Goal: Information Seeking & Learning: Learn about a topic

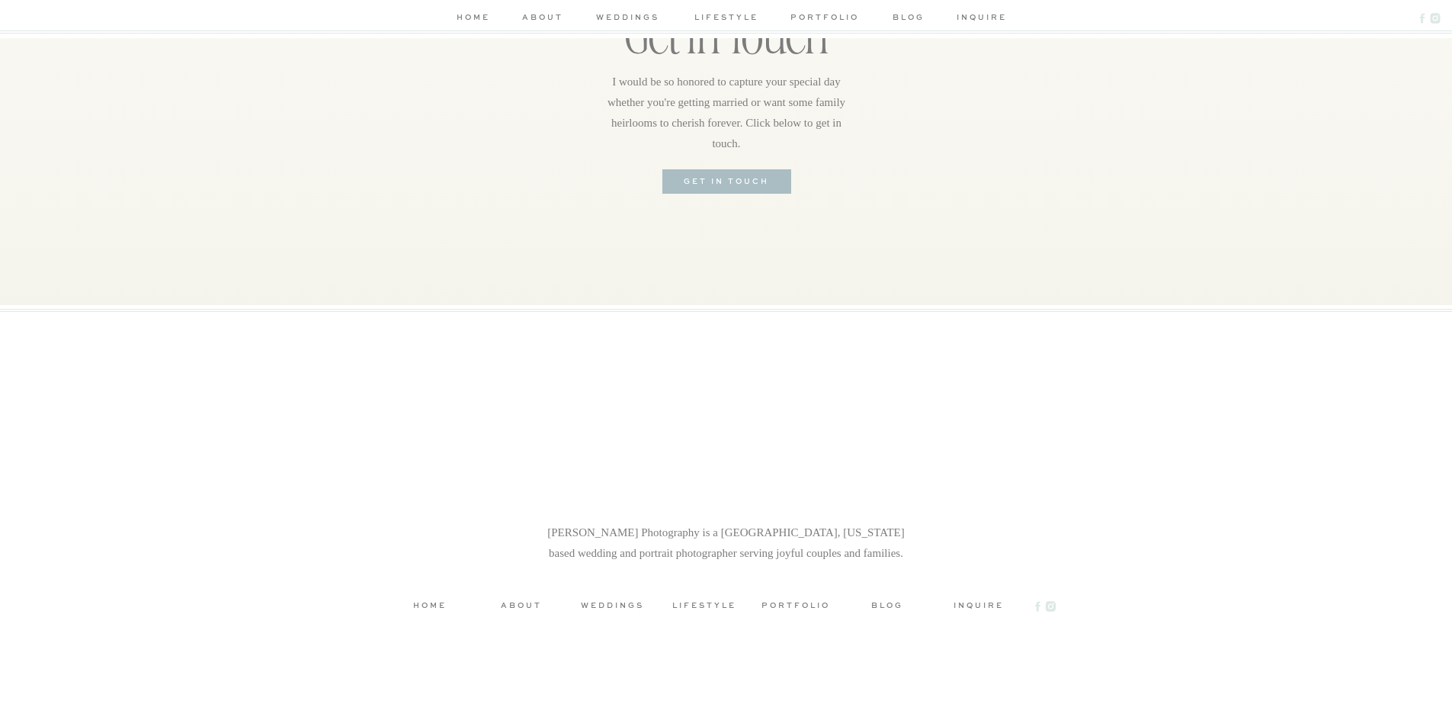
scroll to position [3736, 0]
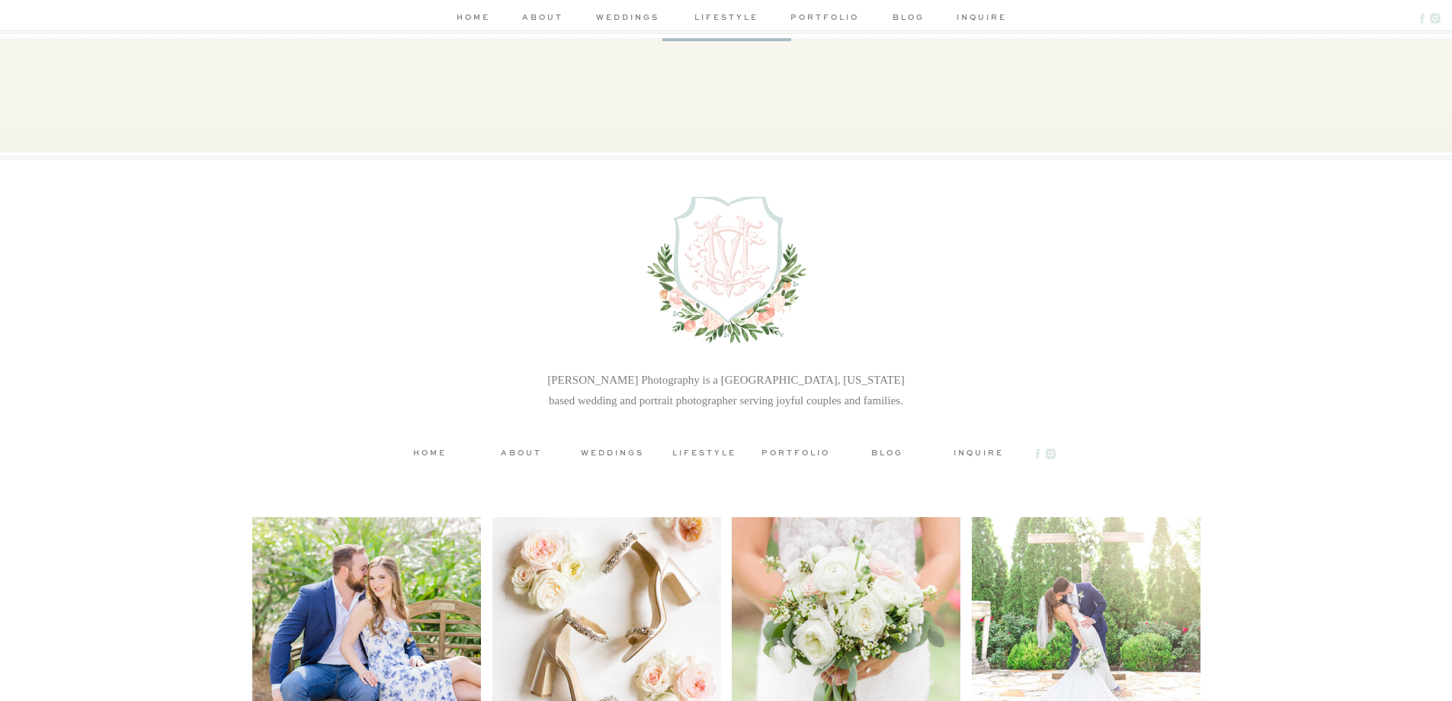
click at [983, 453] on h3 "inquire" at bounding box center [979, 451] width 69 height 11
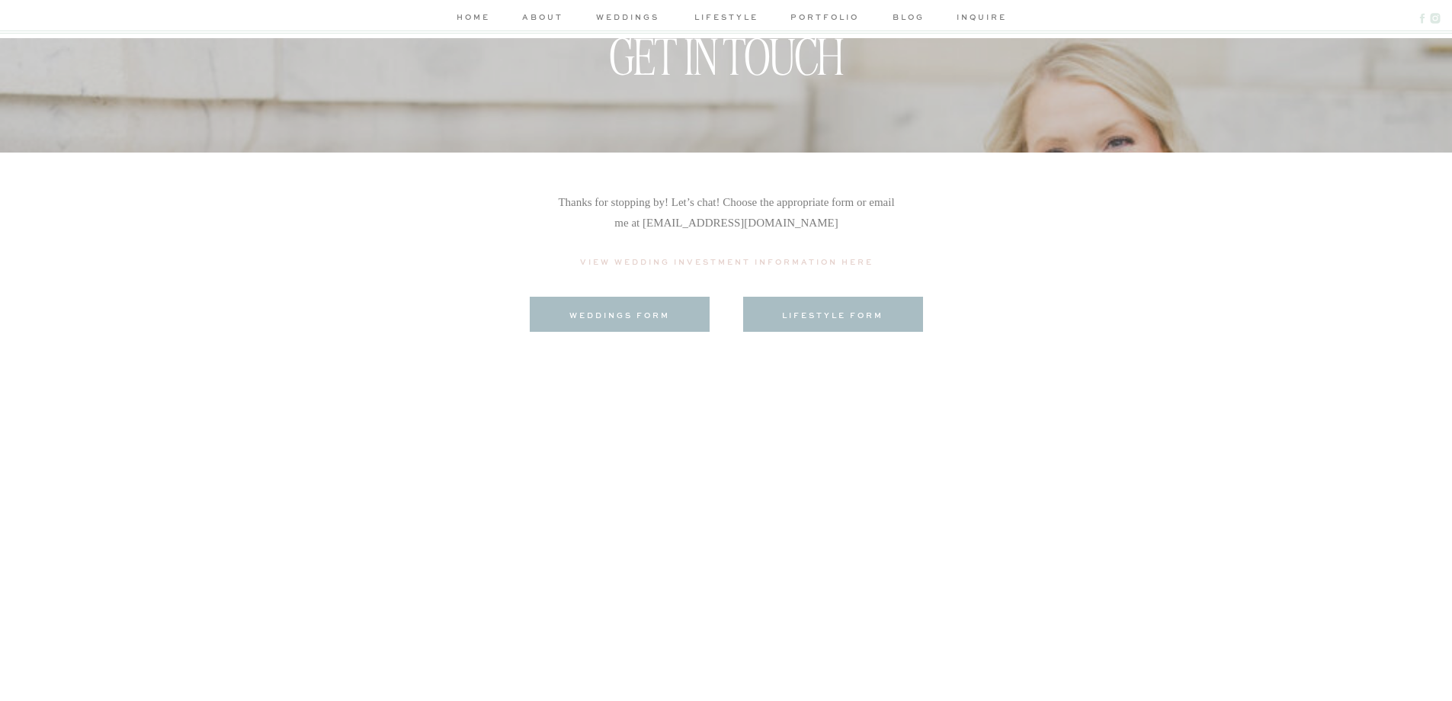
scroll to position [381, 0]
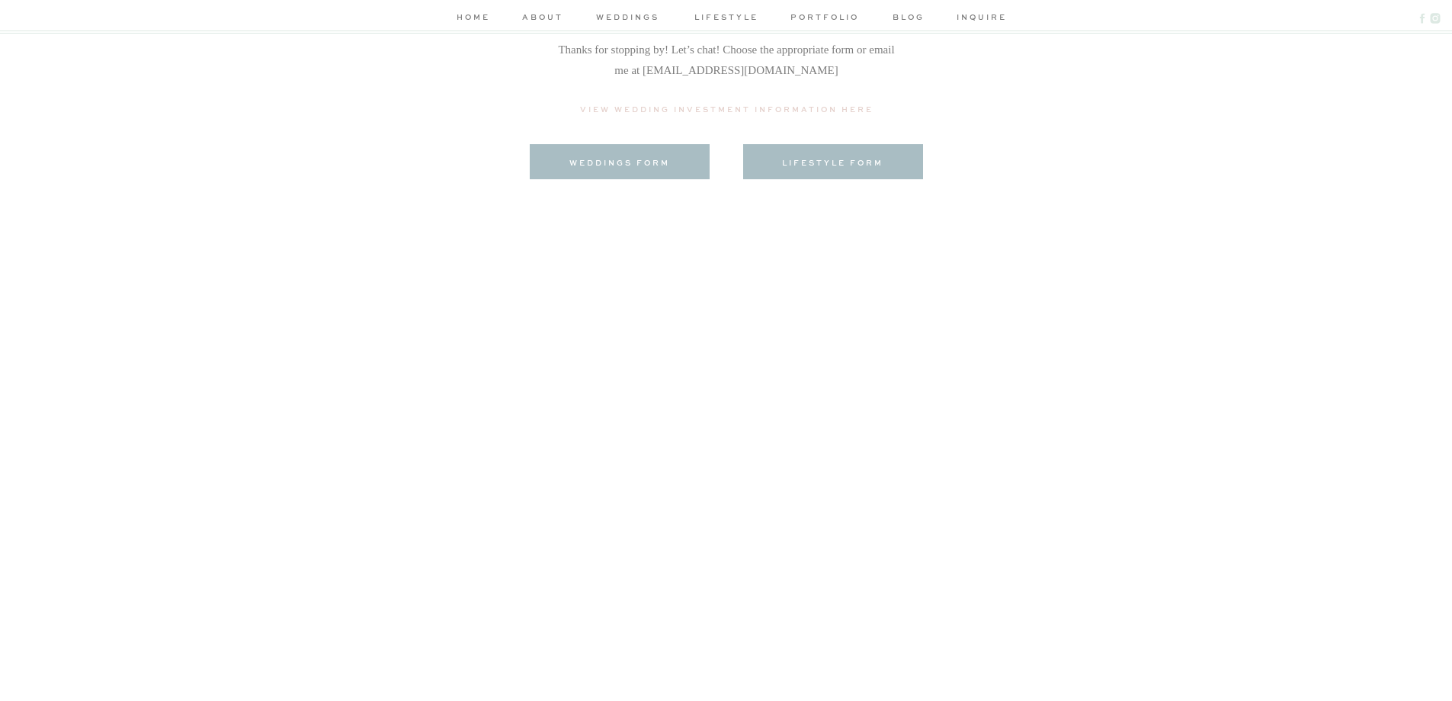
click at [849, 166] on h3 "lifestyle form" at bounding box center [833, 161] width 152 height 11
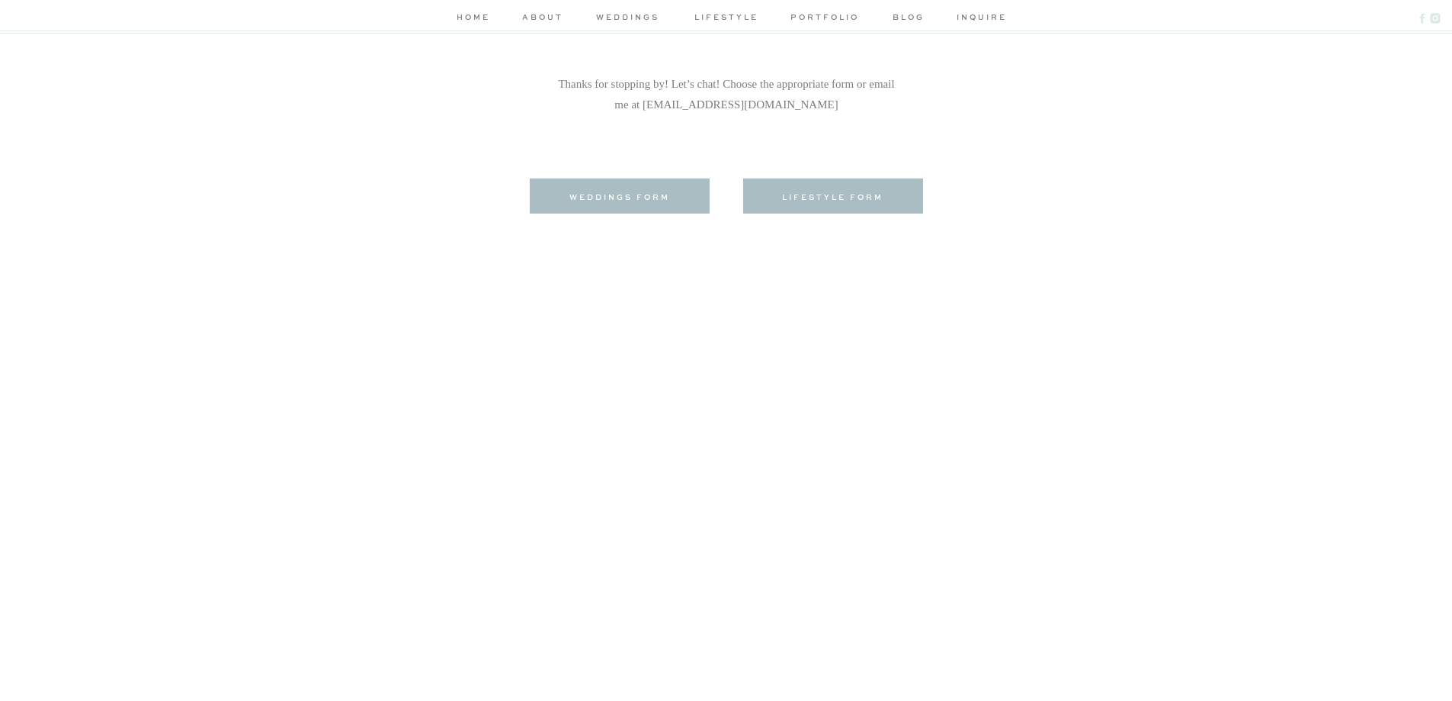
scroll to position [343, 0]
click at [586, 195] on h3 "weddings form" at bounding box center [620, 199] width 152 height 11
click at [713, 152] on p "View Wedding Investment Information Here" at bounding box center [727, 149] width 305 height 17
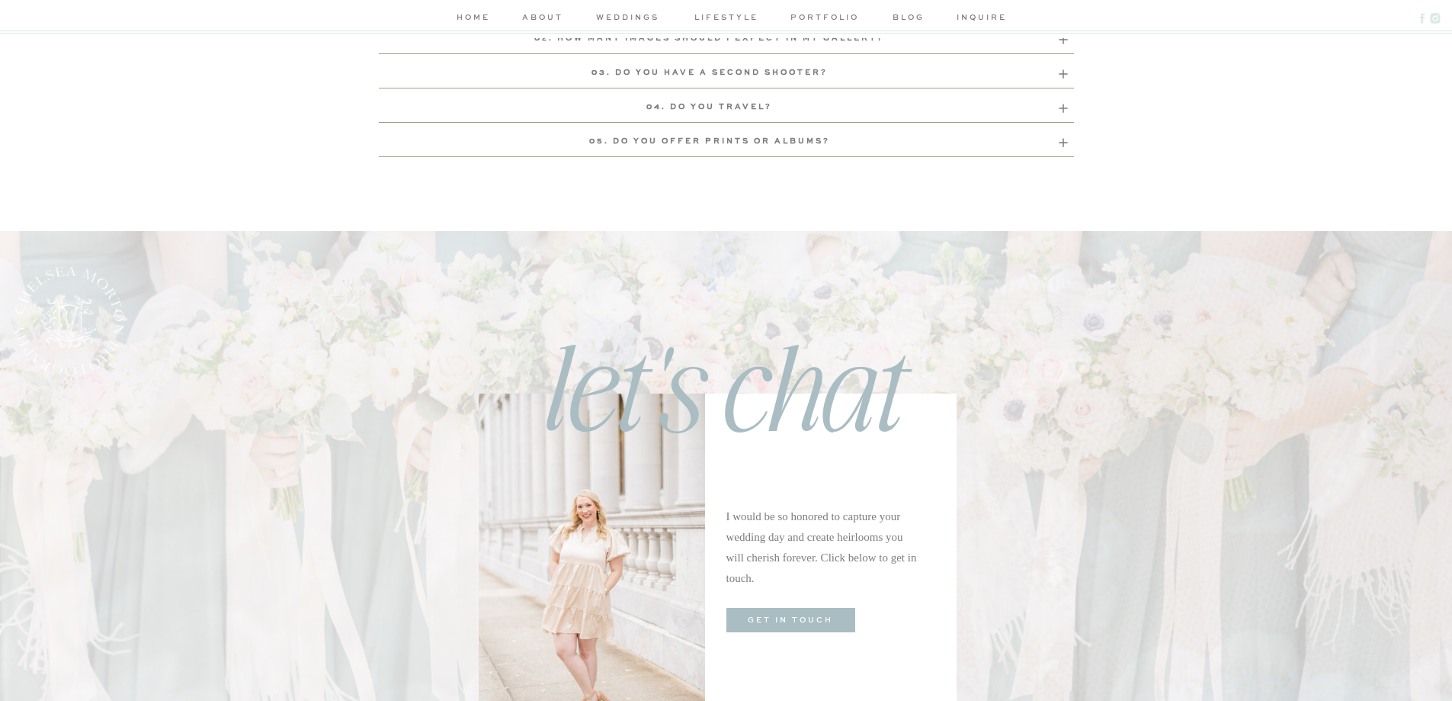
scroll to position [5185, 0]
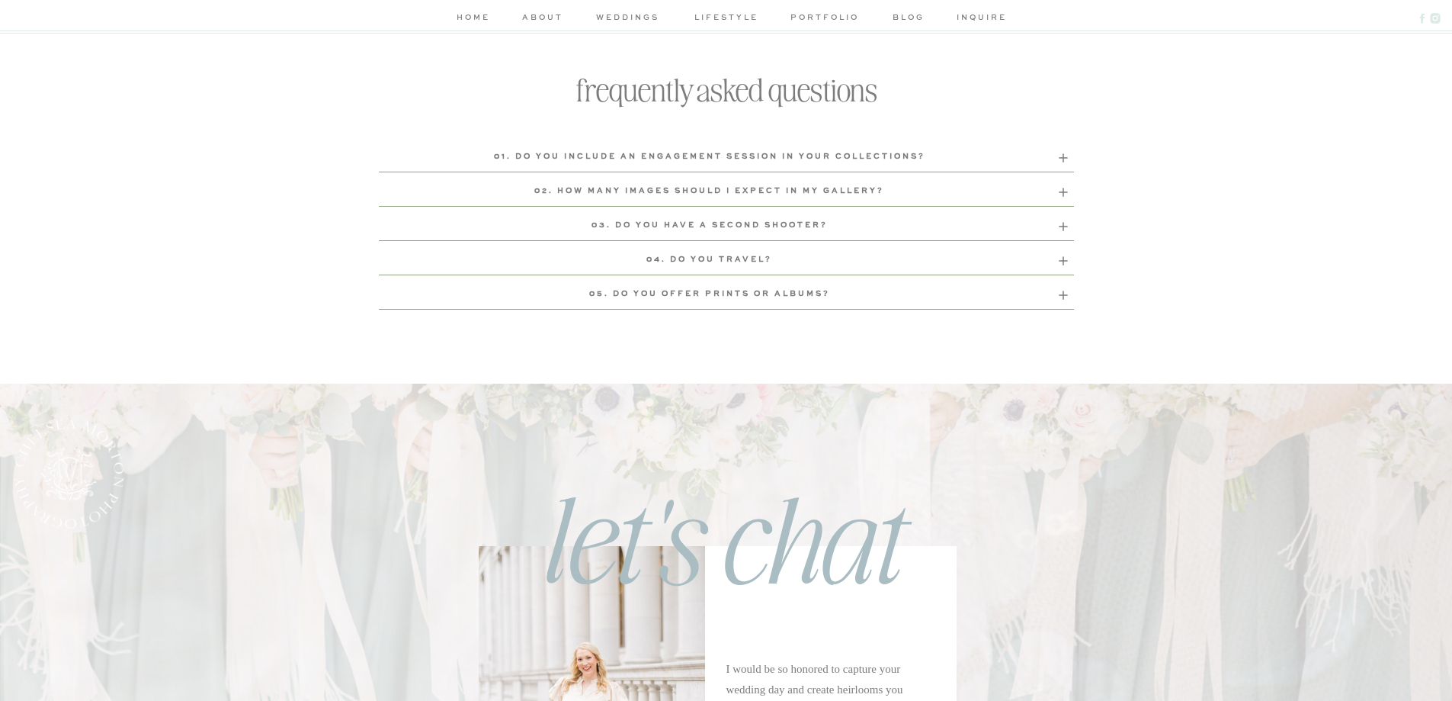
click at [817, 152] on b "01. Do you include an engagement session in your collections?" at bounding box center [710, 156] width 432 height 8
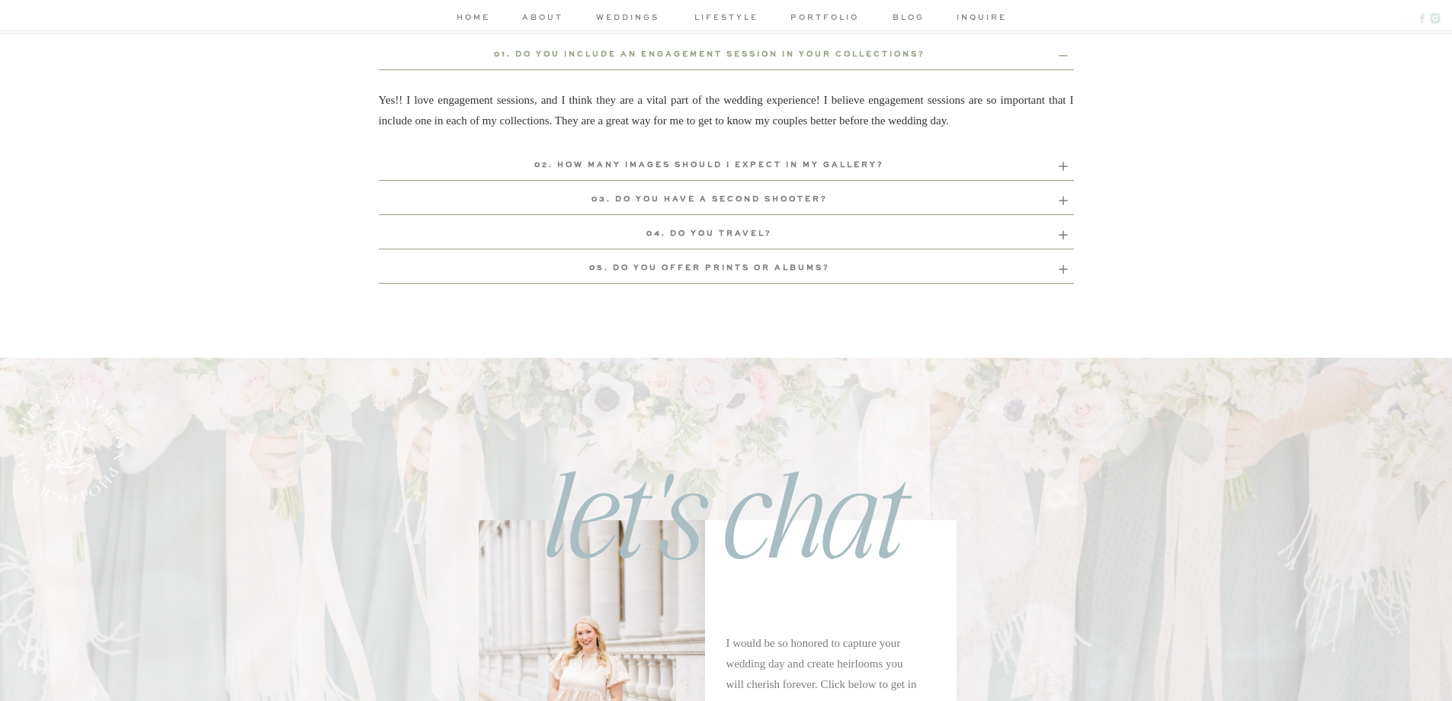
scroll to position [5291, 0]
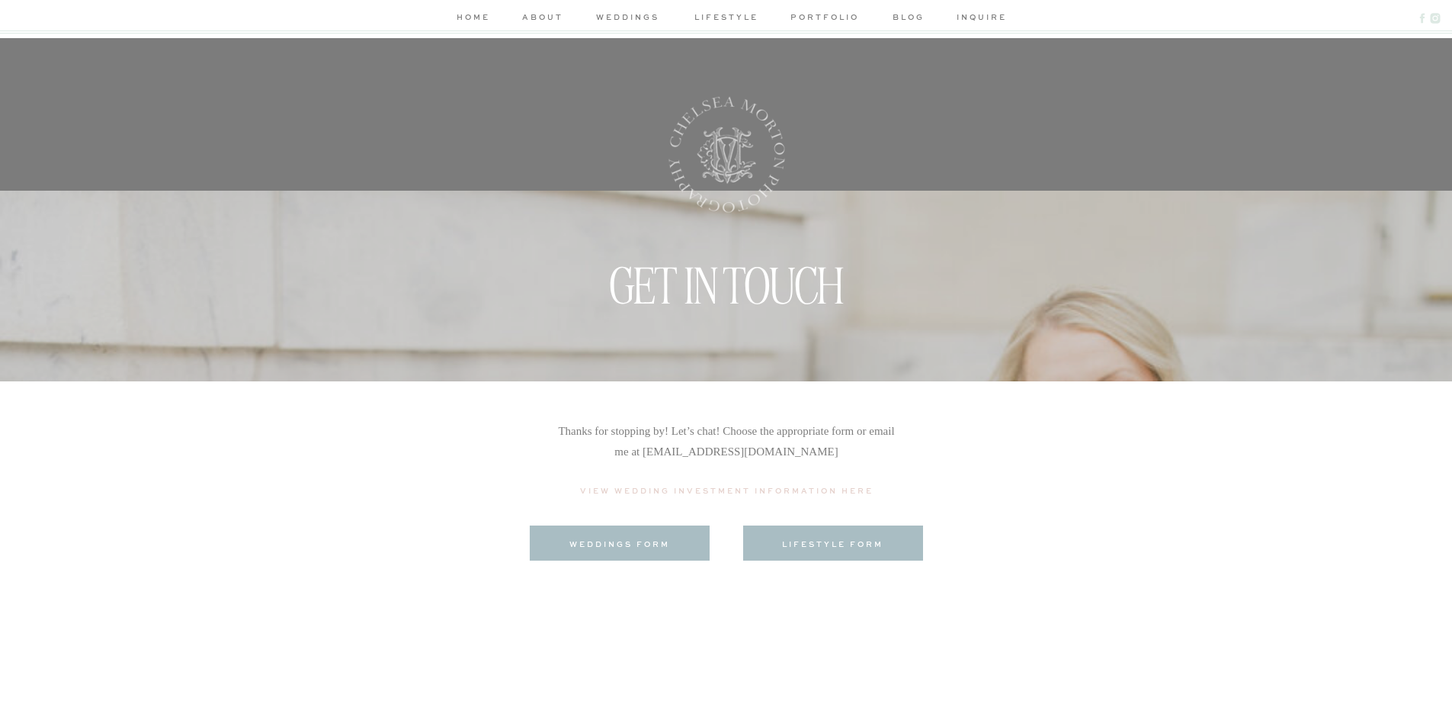
scroll to position [343, 0]
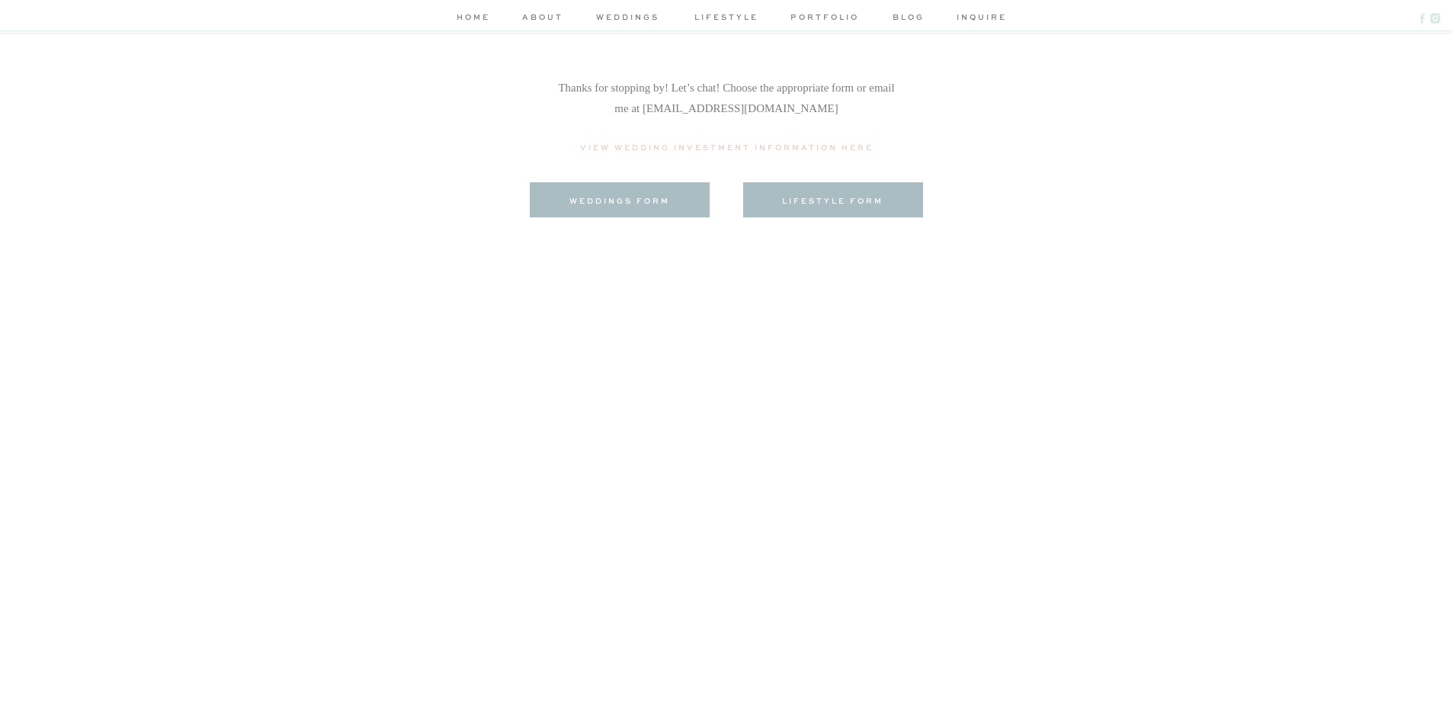
click at [782, 205] on h3 "lifestyle form" at bounding box center [833, 199] width 152 height 11
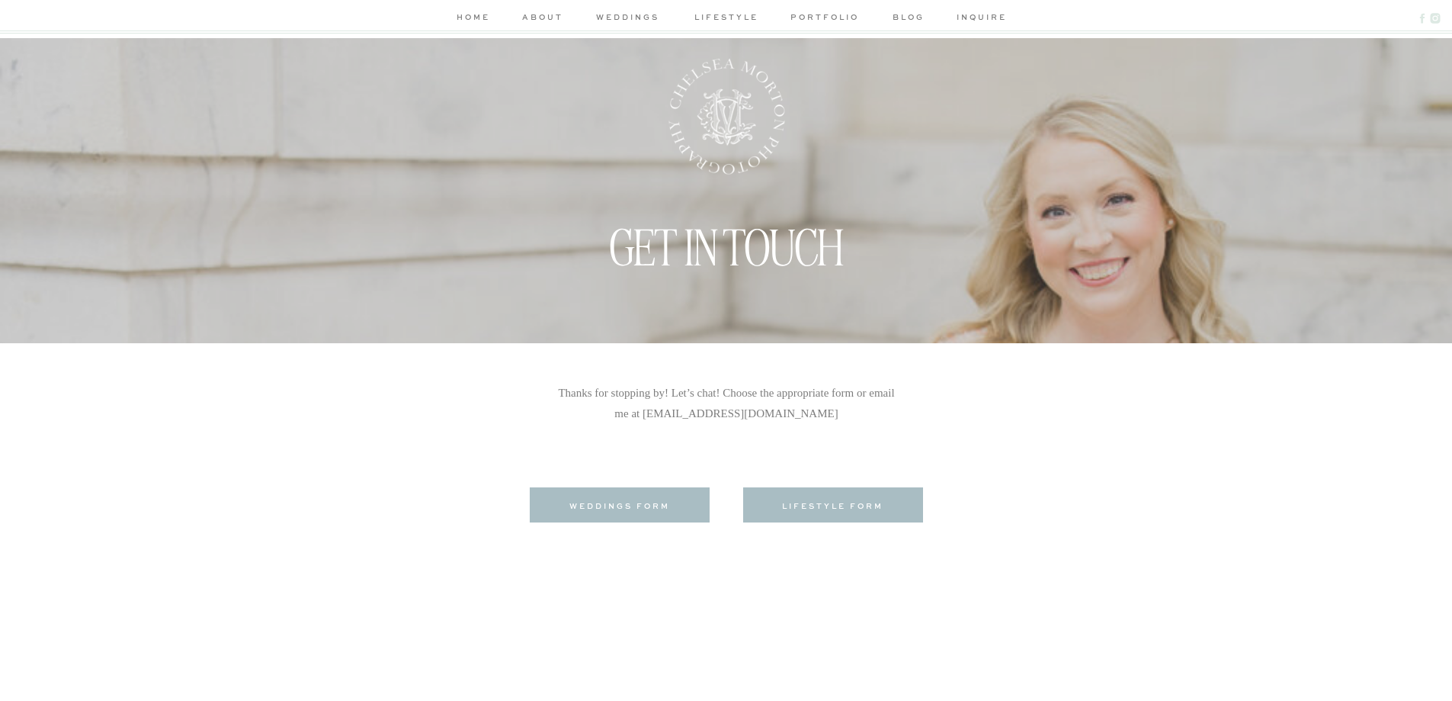
scroll to position [0, 0]
